Goal: Navigation & Orientation: Find specific page/section

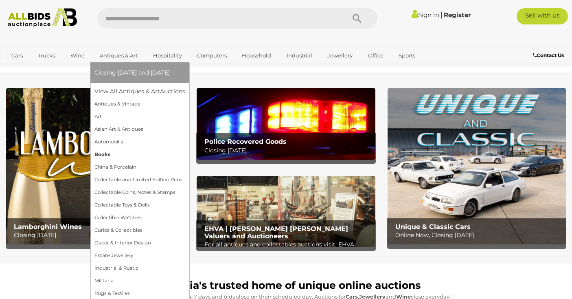
click at [99, 154] on link "Books" at bounding box center [139, 154] width 91 height 13
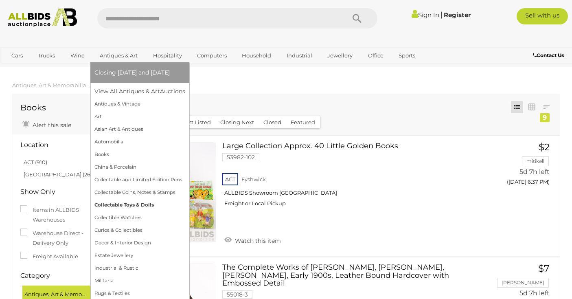
click at [142, 205] on link "Collectable Toys & Dolls" at bounding box center [139, 205] width 91 height 13
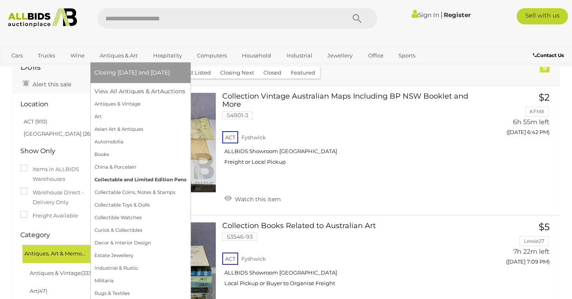
scroll to position [50, 0]
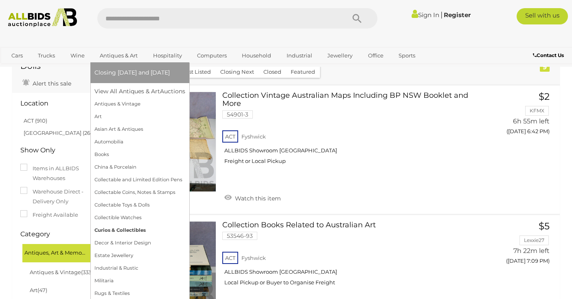
click at [112, 231] on link "Curios & Collectibles" at bounding box center [139, 230] width 91 height 13
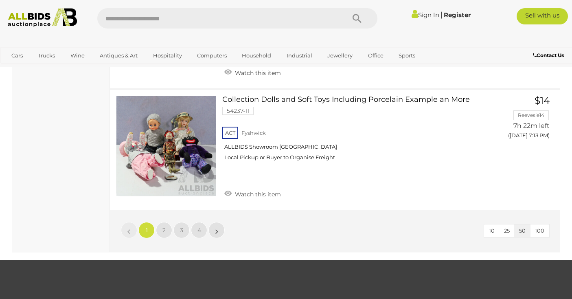
scroll to position [6282, 0]
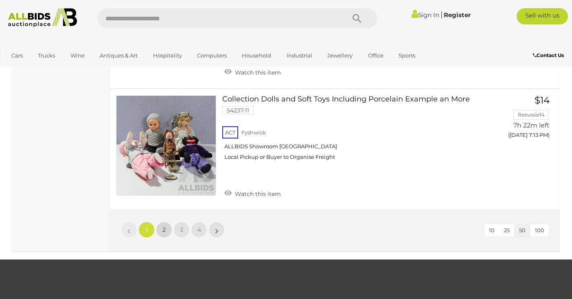
click at [167, 222] on link "2" at bounding box center [164, 230] width 16 height 16
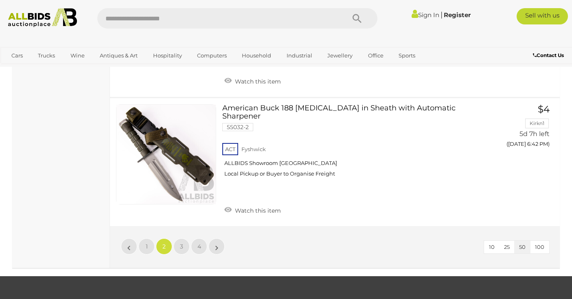
scroll to position [6379, 0]
click at [181, 242] on span "3" at bounding box center [181, 245] width 3 height 7
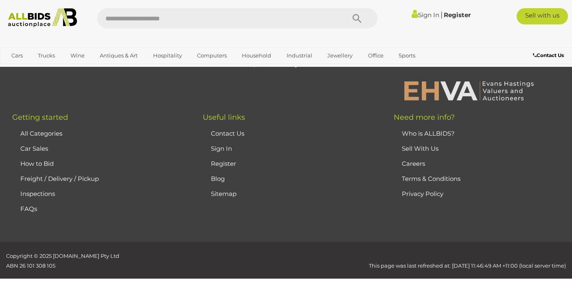
scroll to position [118, 0]
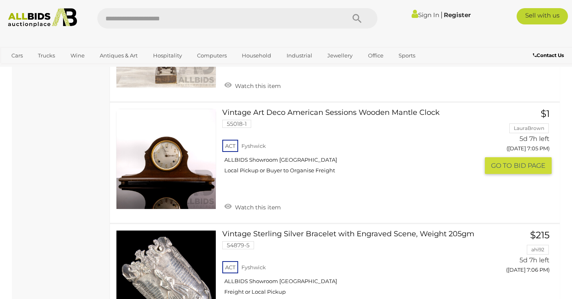
scroll to position [3331, 0]
